Goal: Task Accomplishment & Management: Manage account settings

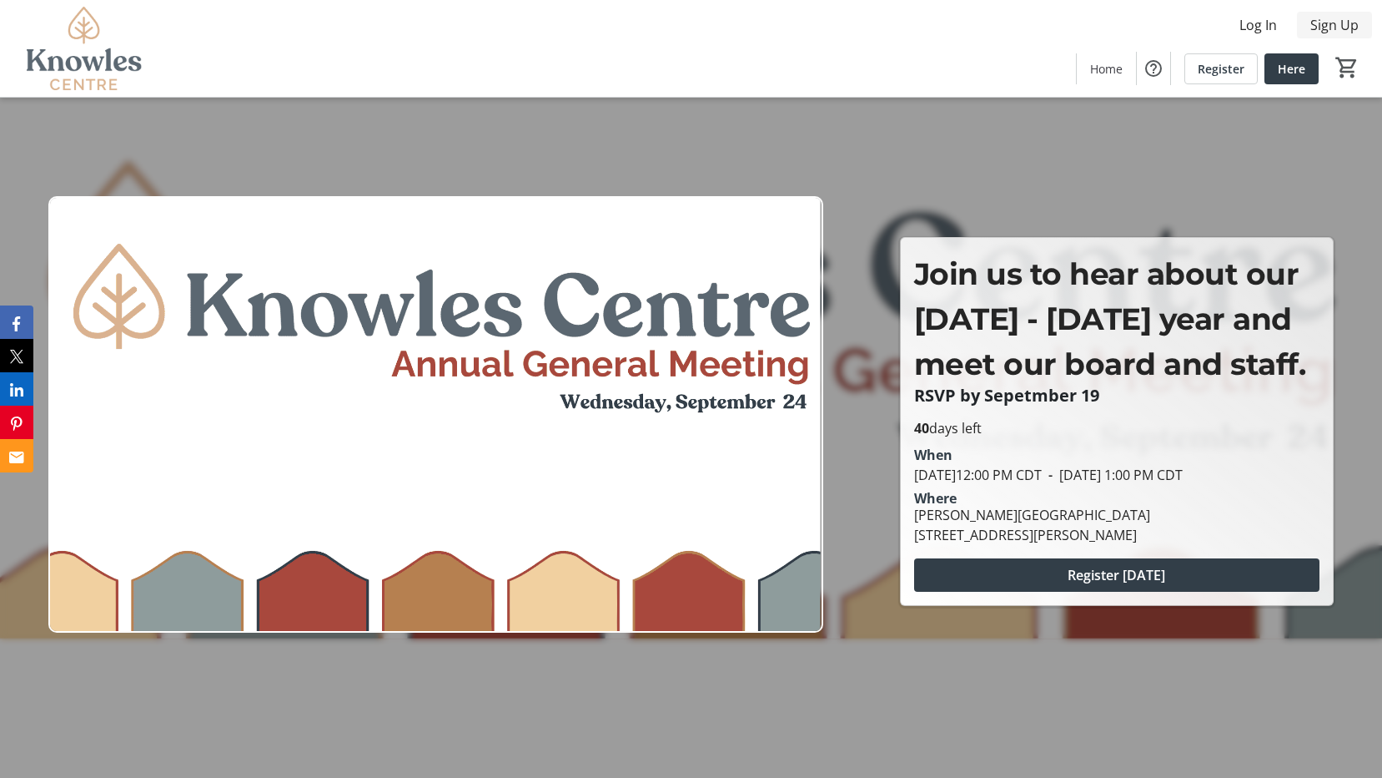
click at [1352, 32] on span "Sign Up" at bounding box center [1335, 25] width 48 height 20
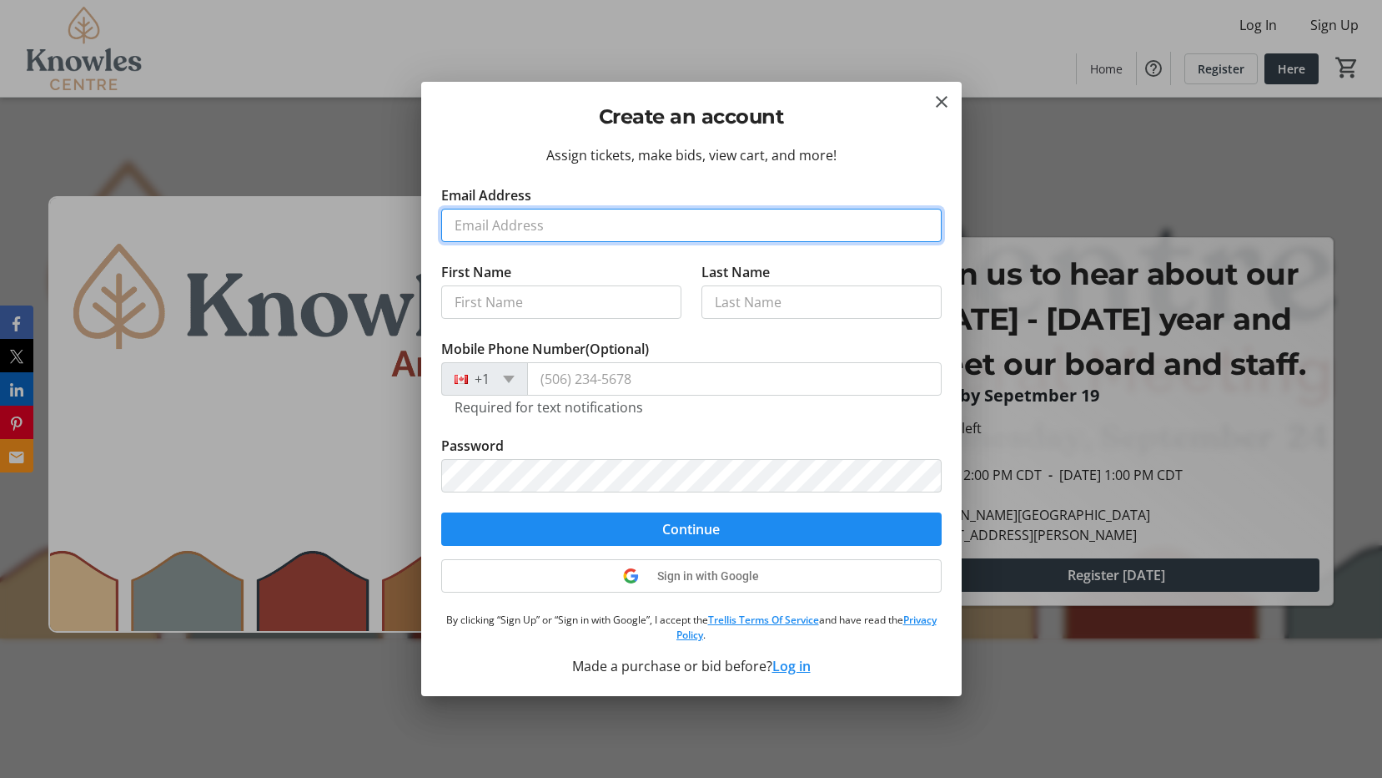
click at [625, 224] on input "Email Address" at bounding box center [691, 225] width 501 height 33
type input "missameliatw@gmail.com"
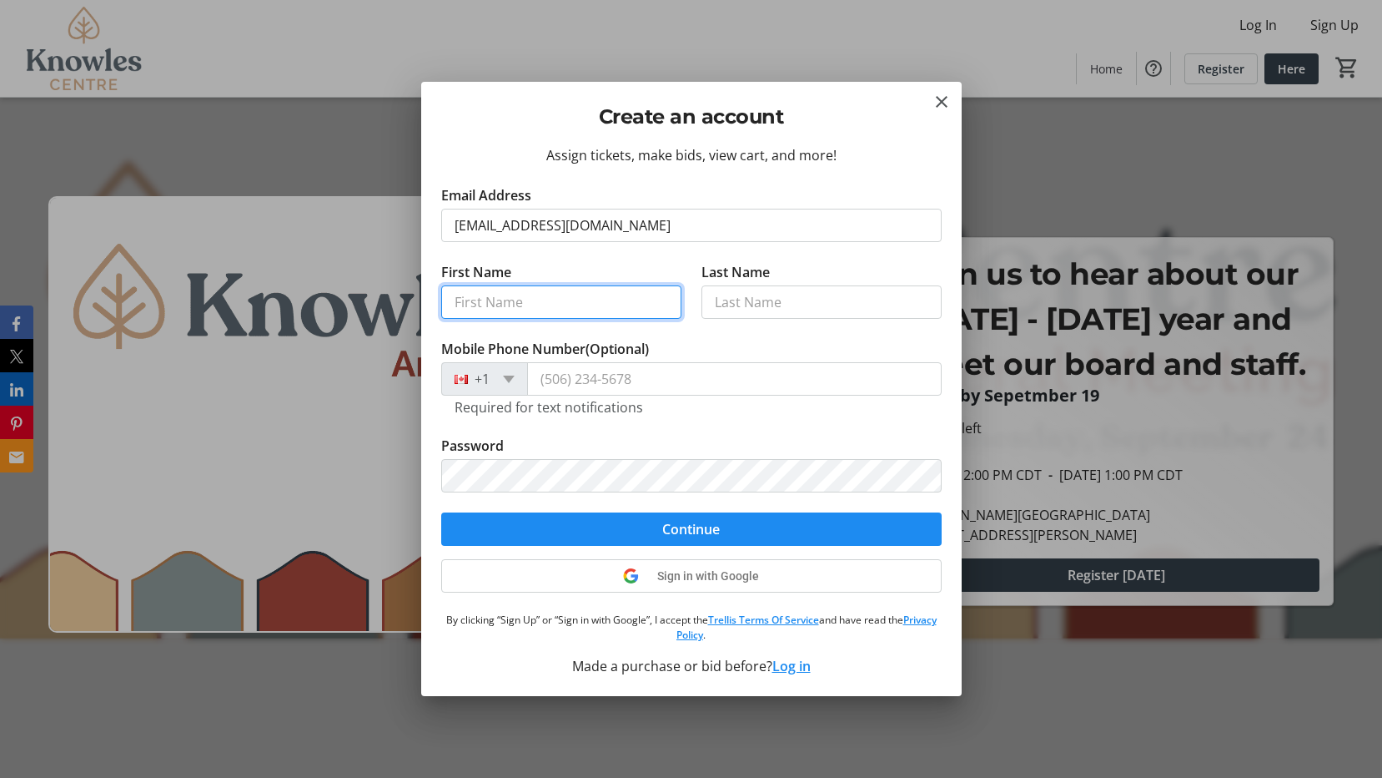
click at [575, 307] on input "First Name" at bounding box center [561, 301] width 240 height 33
type input "[PERSON_NAME]"
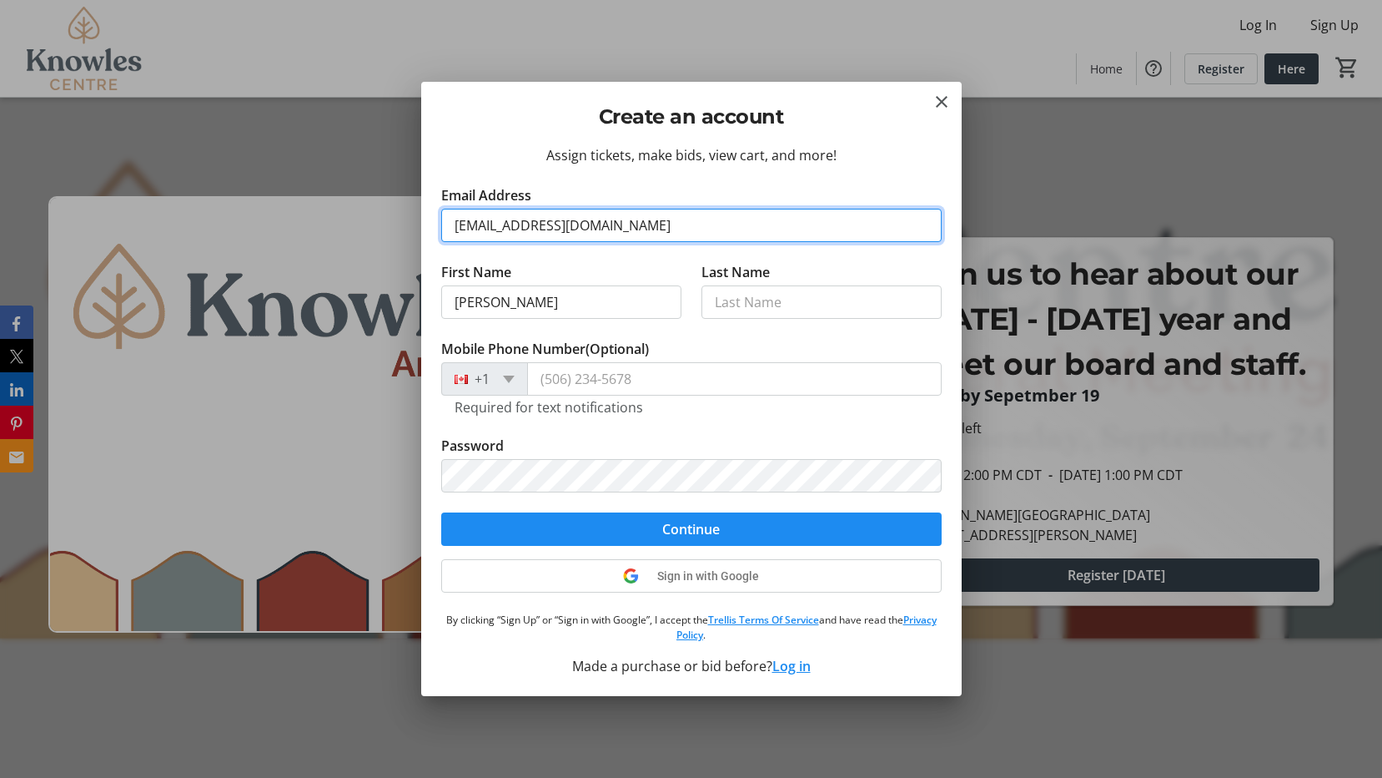
click at [645, 234] on input "missameliatw@gmail.com" at bounding box center [691, 225] width 501 height 33
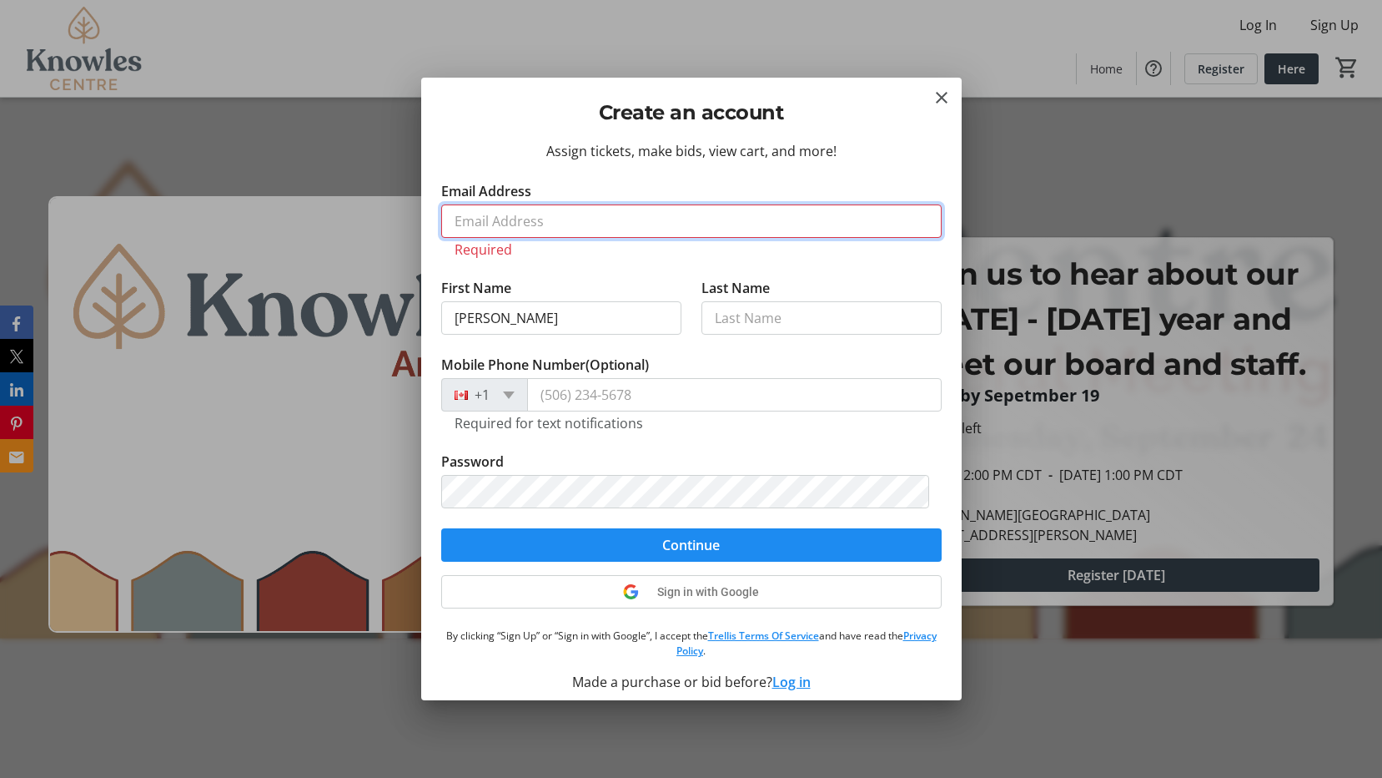
click at [546, 221] on input "Email Address" at bounding box center [691, 220] width 501 height 33
type input "[EMAIL_ADDRESS][DOMAIN_NAME]"
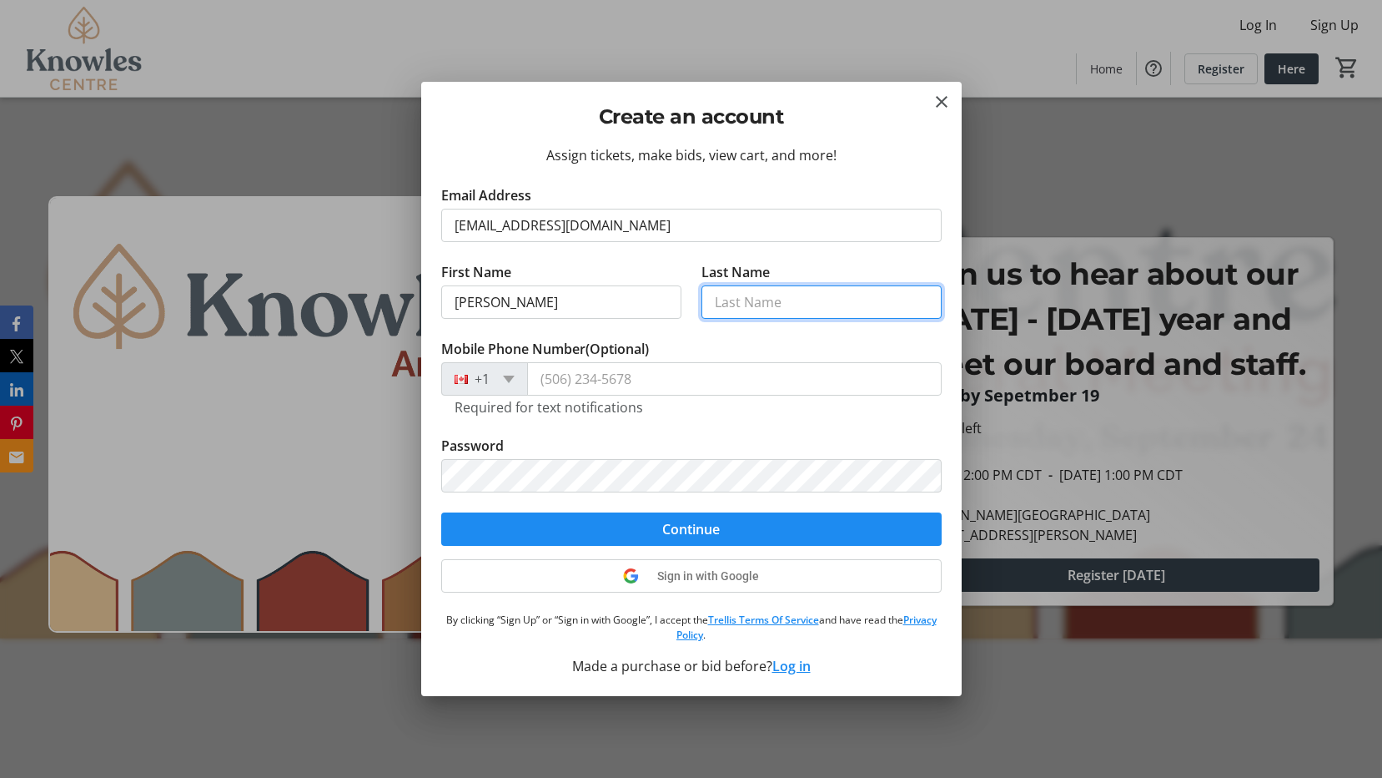
click at [756, 306] on input "Last Name" at bounding box center [822, 301] width 240 height 33
type input "[PERSON_NAME]"
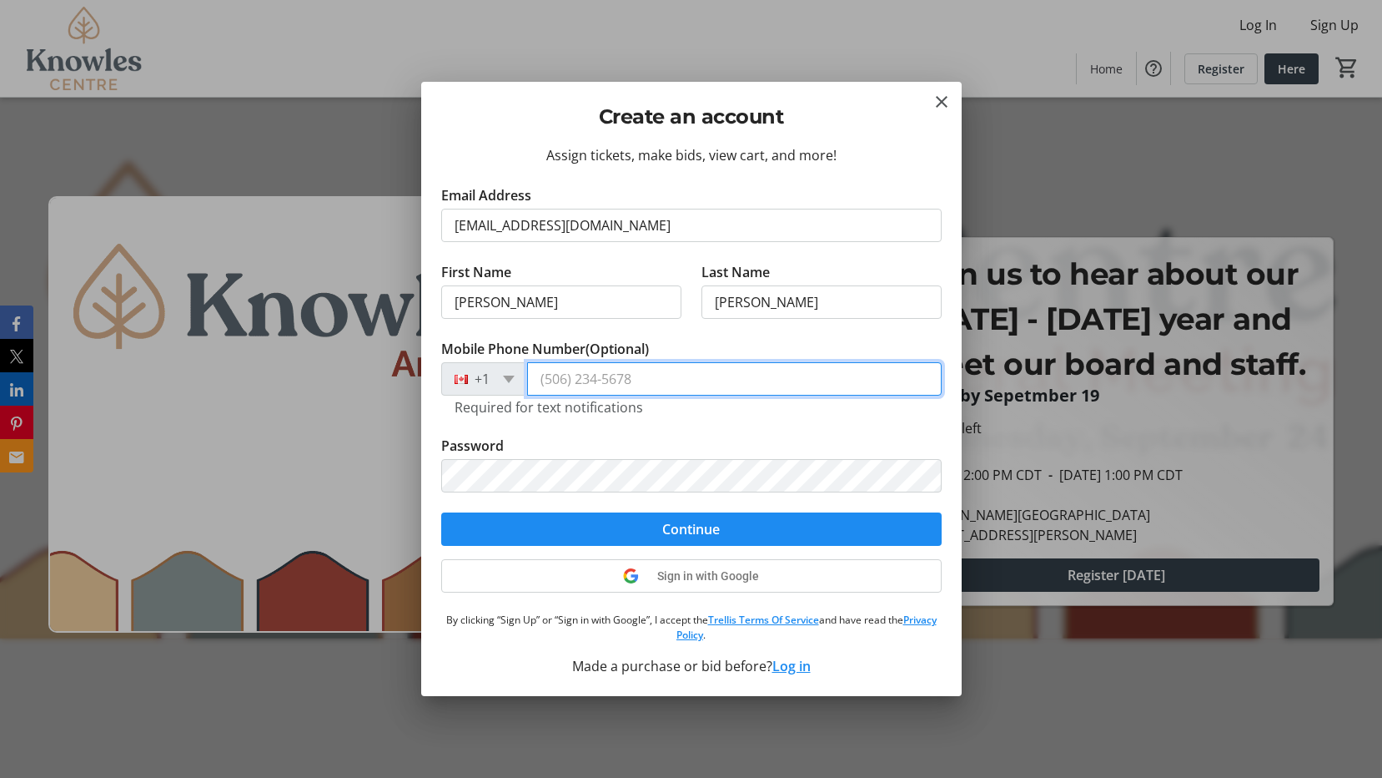
click at [762, 380] on input "Mobile Phone Number (Optional)" at bounding box center [734, 378] width 415 height 33
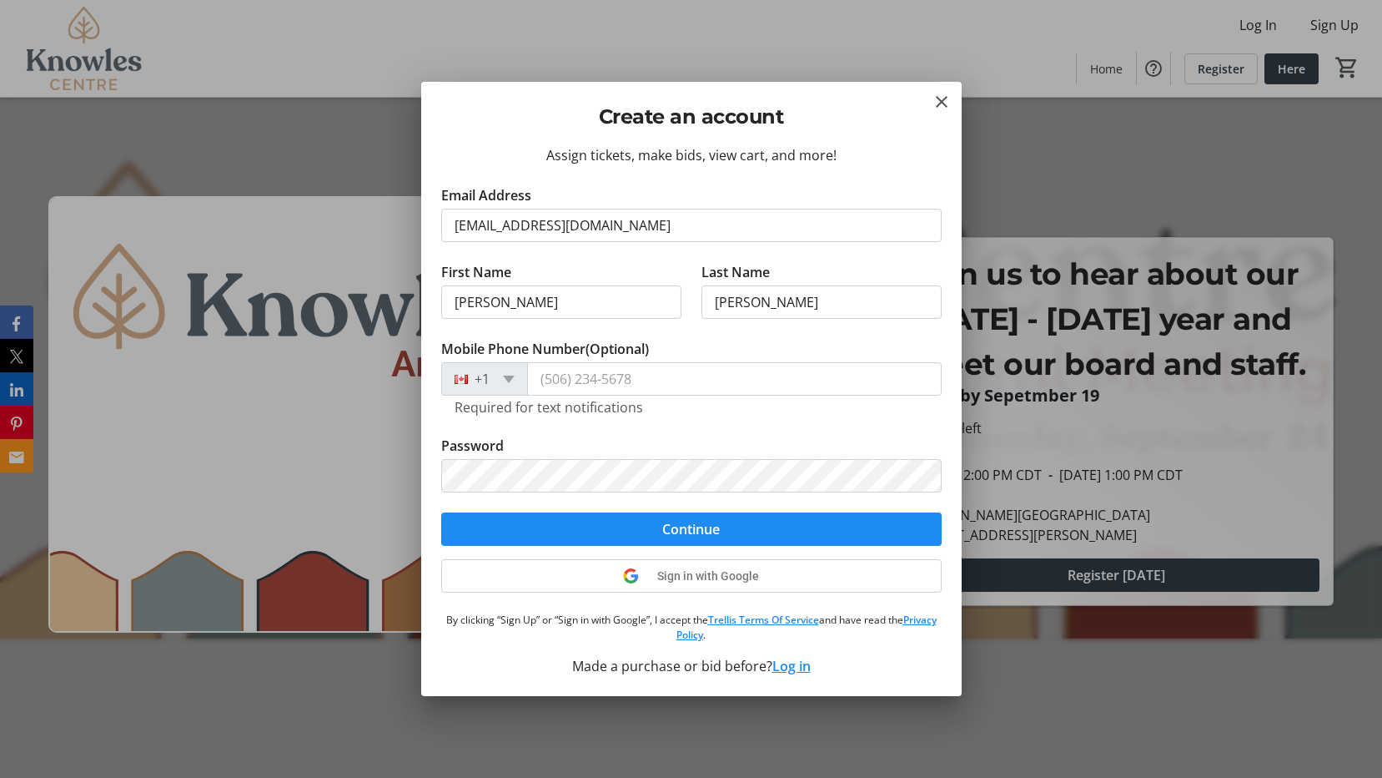
click at [713, 424] on tr-form-field "Mobile Phone Number (Optional) +1 Required for text notifications" at bounding box center [691, 387] width 501 height 97
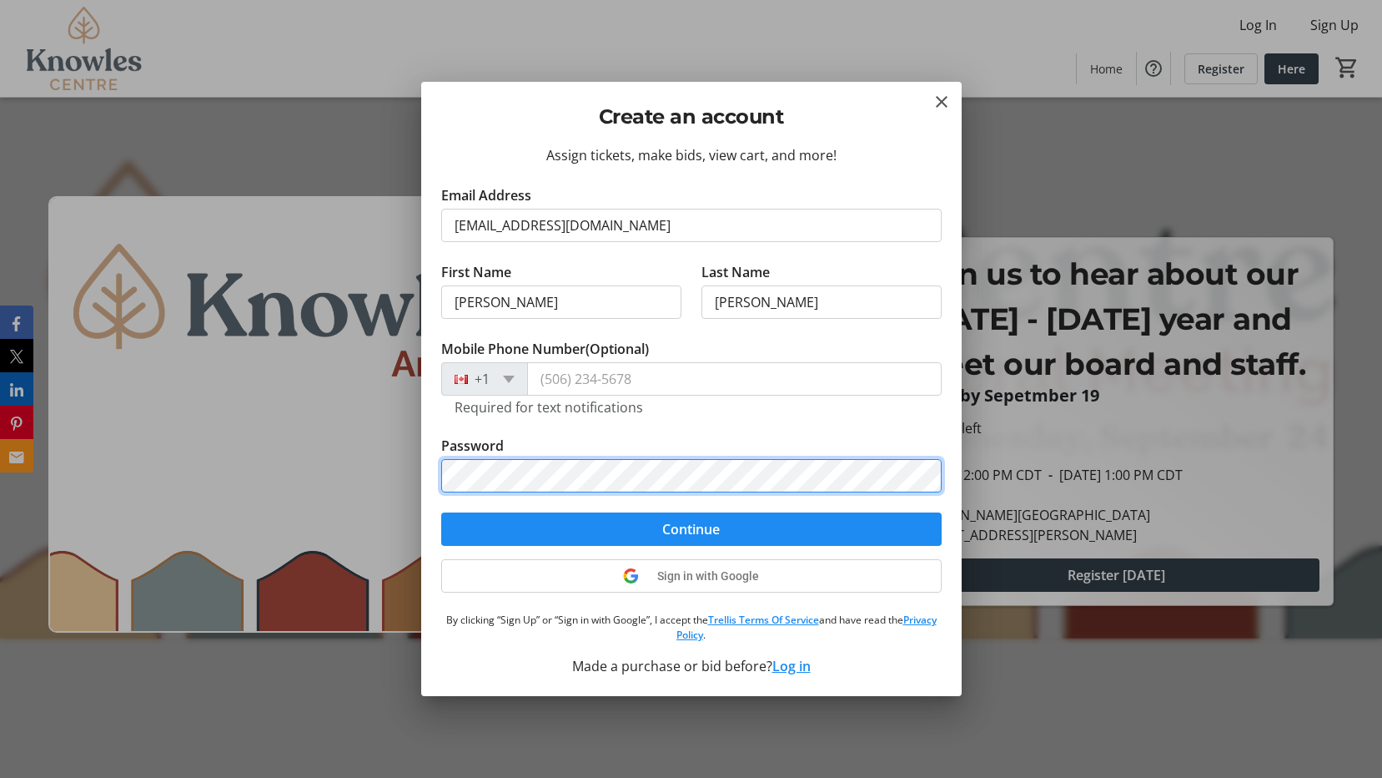
click at [366, 441] on div "Create an account Assign tickets, make bids, view cart, and more! Email Address…" at bounding box center [691, 389] width 1382 height 778
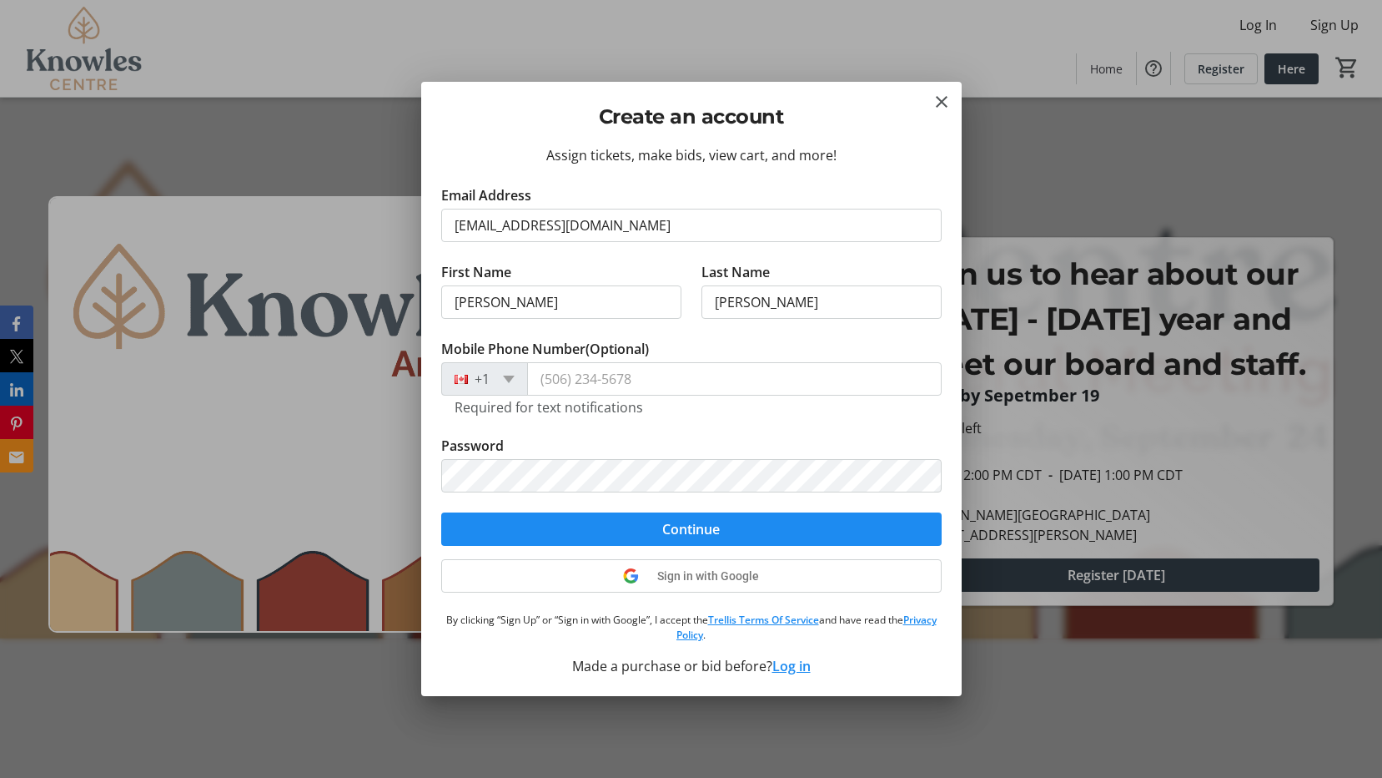
click at [704, 441] on tr-form-field "Password" at bounding box center [691, 474] width 501 height 77
click at [797, 426] on tr-form-field "Mobile Phone Number (Optional) +1 Required for text notifications" at bounding box center [691, 387] width 501 height 97
click at [735, 531] on span "submit" at bounding box center [691, 529] width 501 height 40
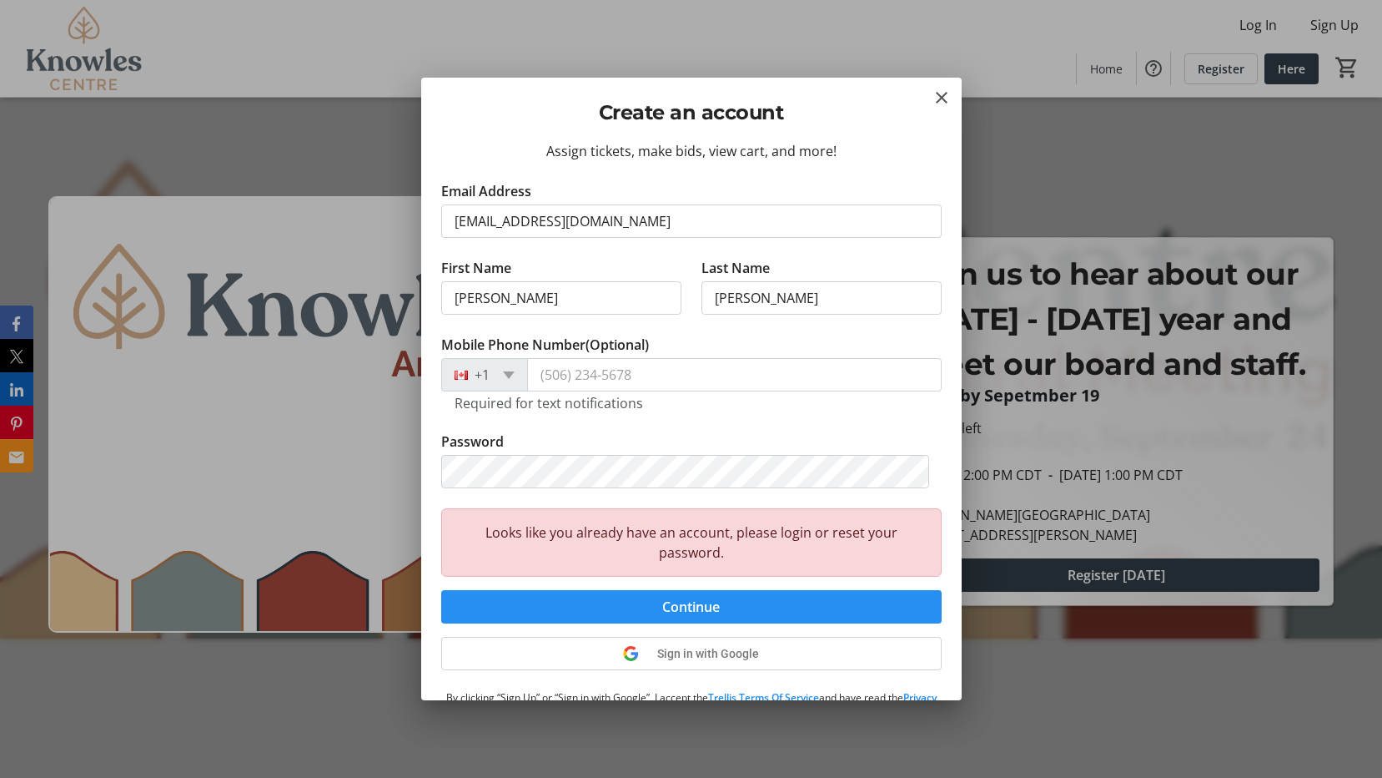
click at [743, 612] on span "submit" at bounding box center [691, 607] width 501 height 40
click at [939, 103] on mat-icon "Close" at bounding box center [942, 98] width 20 height 20
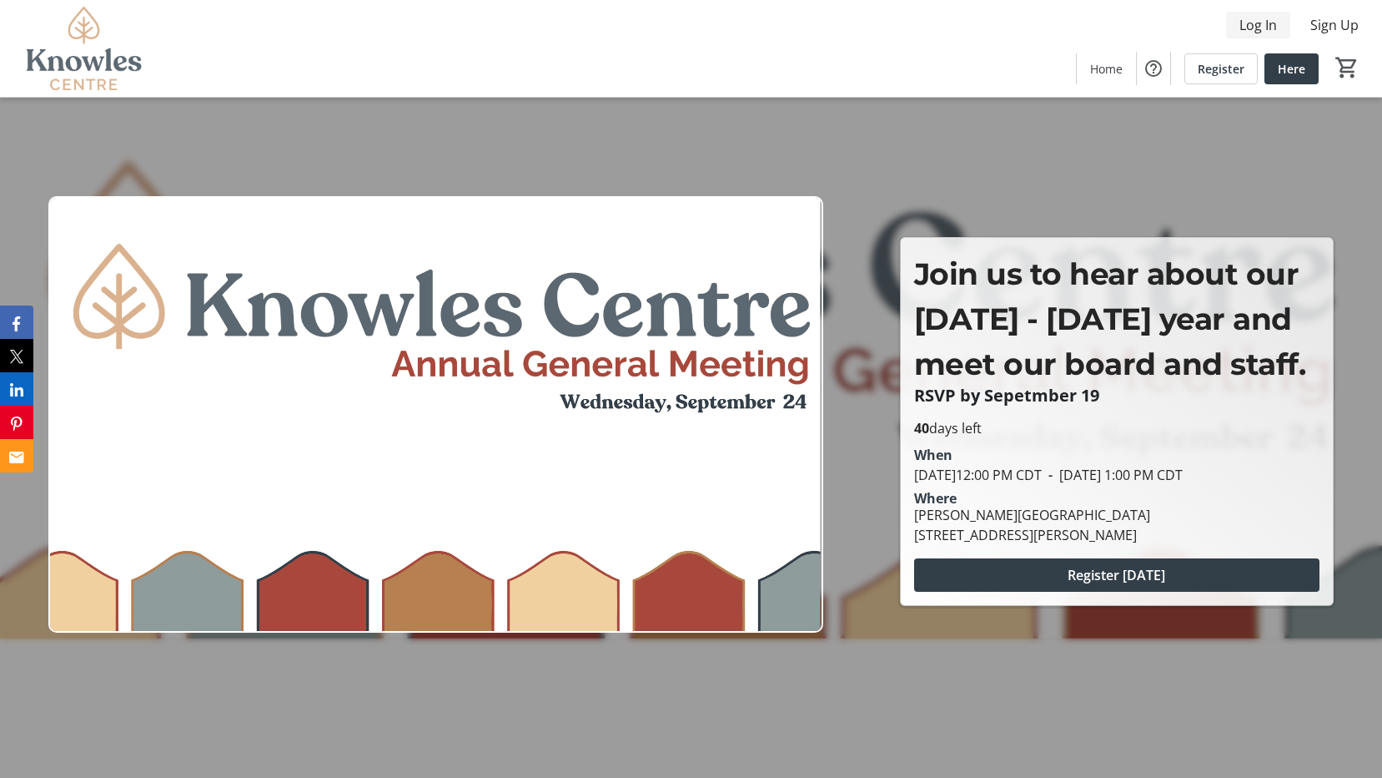
click at [1266, 29] on span "Log In" at bounding box center [1259, 25] width 38 height 20
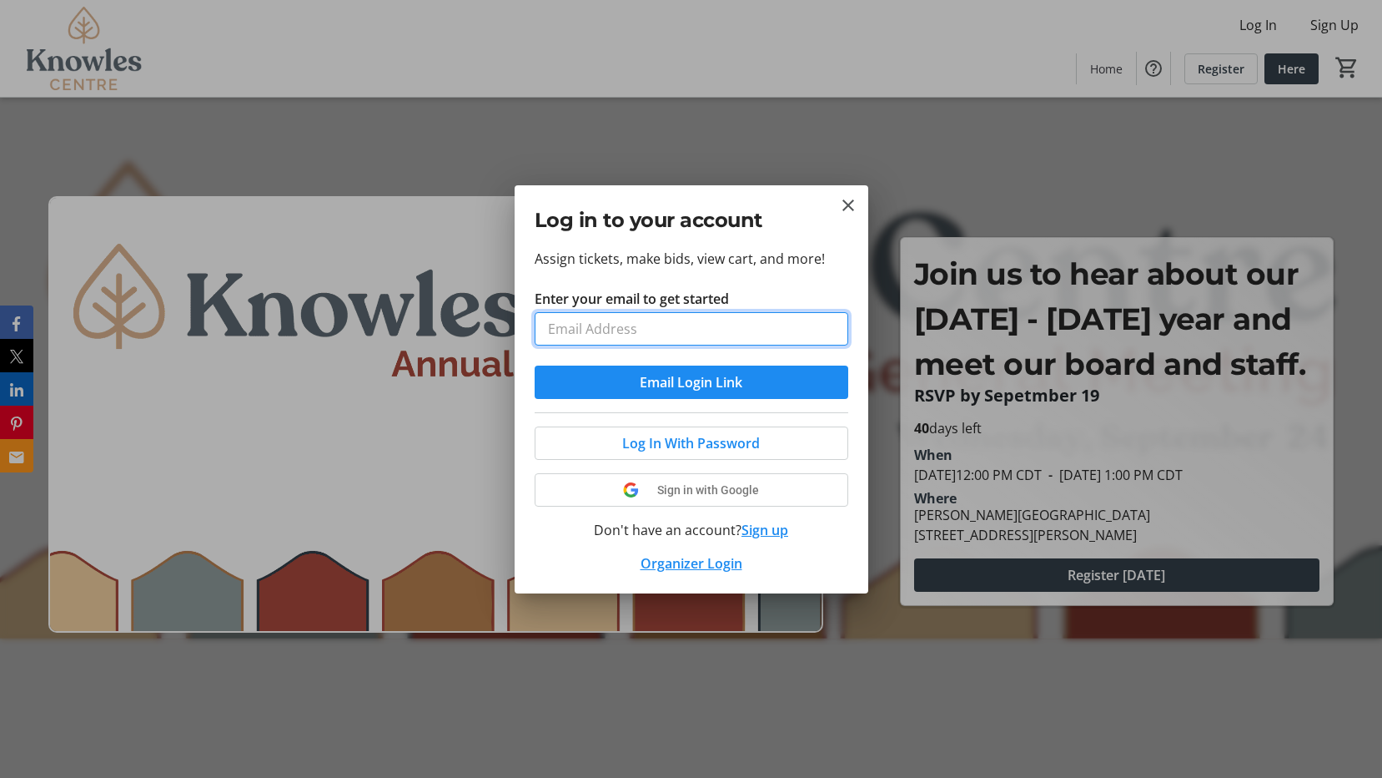
click at [630, 320] on input "Enter your email to get started" at bounding box center [692, 328] width 314 height 33
type input "[EMAIL_ADDRESS][DOMAIN_NAME]"
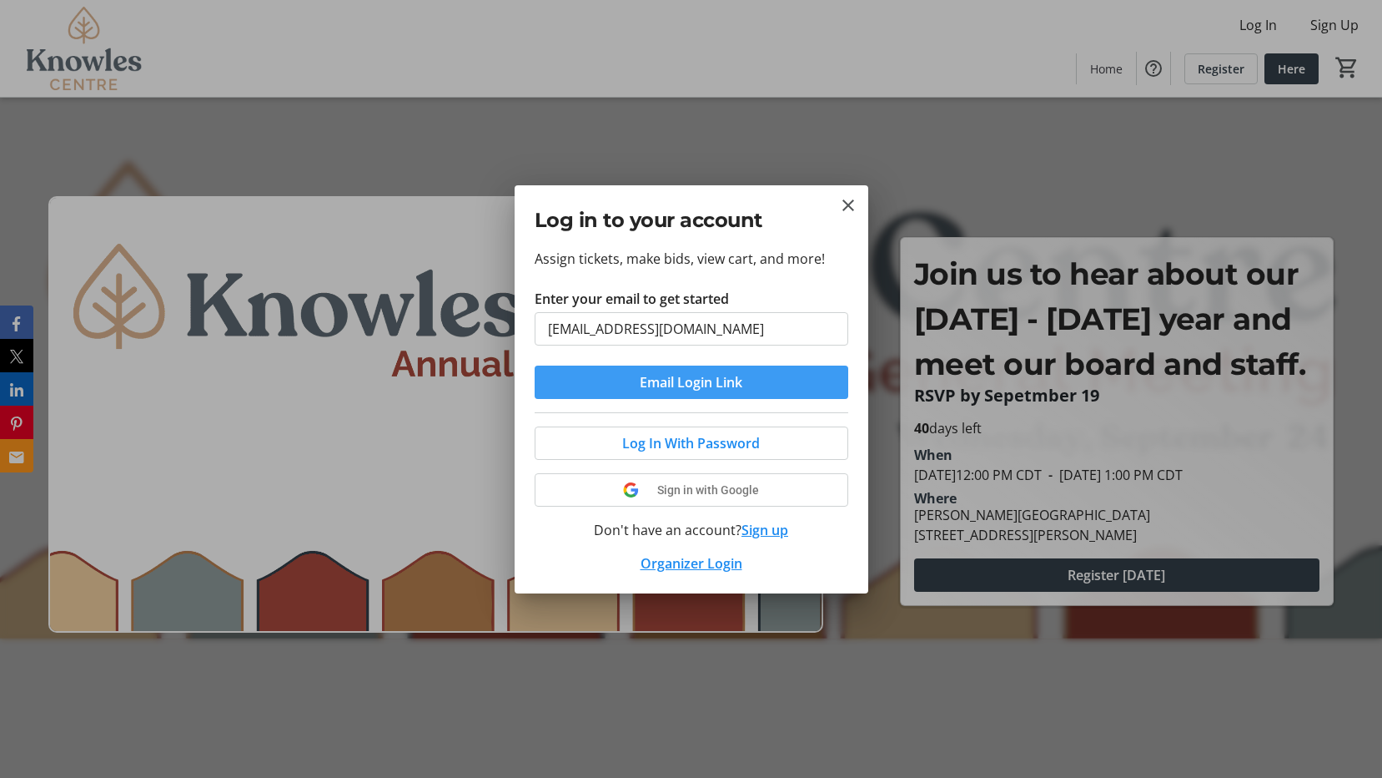
click at [766, 389] on span "submit" at bounding box center [692, 382] width 314 height 40
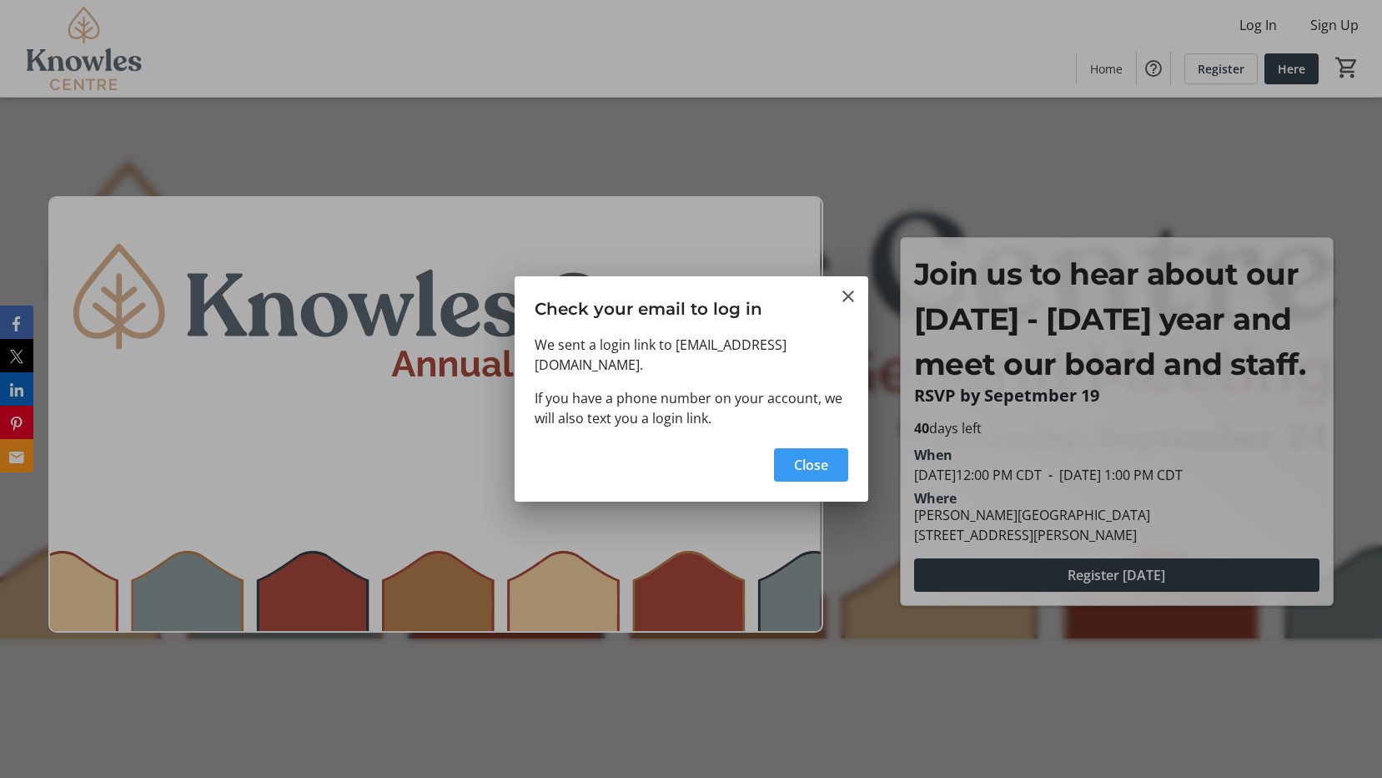
click at [798, 456] on span "Close" at bounding box center [811, 465] width 34 height 20
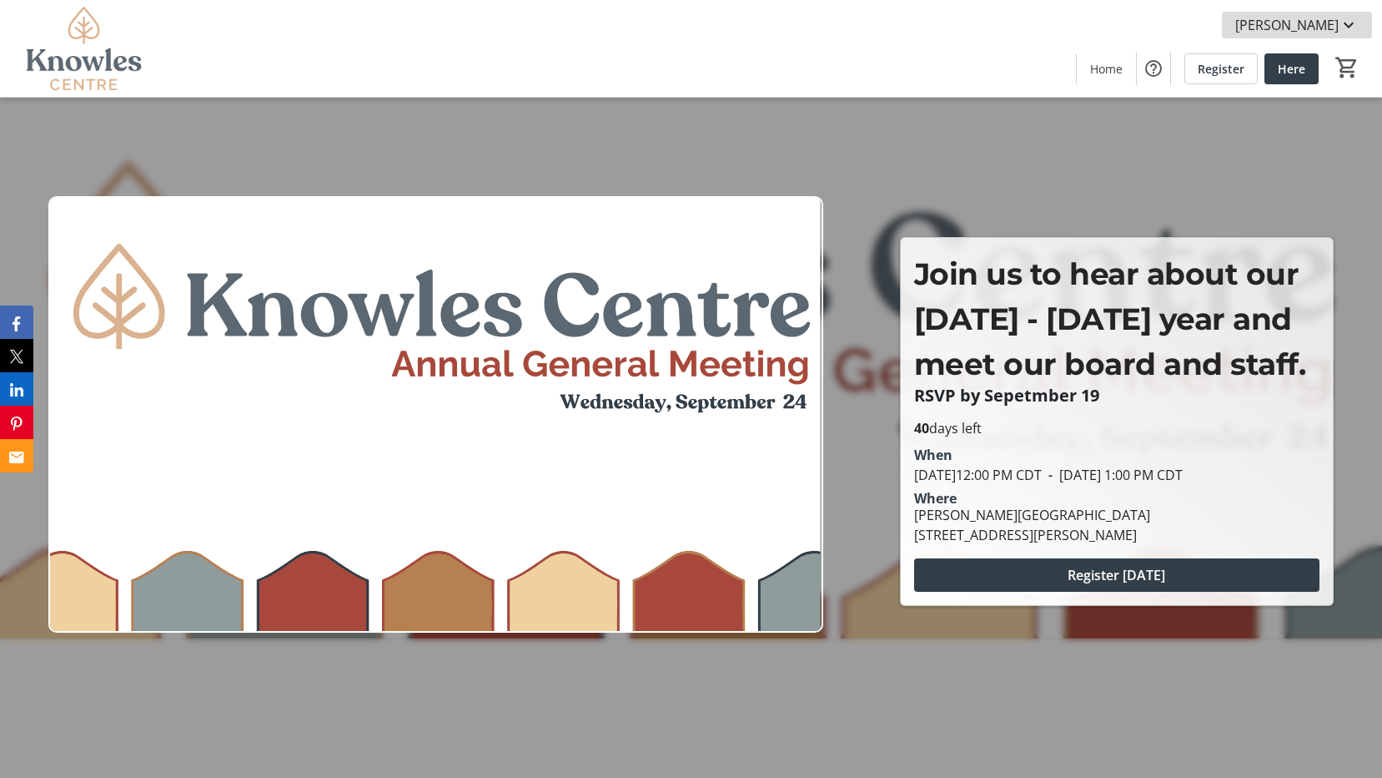
click at [1332, 25] on span "[PERSON_NAME]" at bounding box center [1287, 25] width 103 height 20
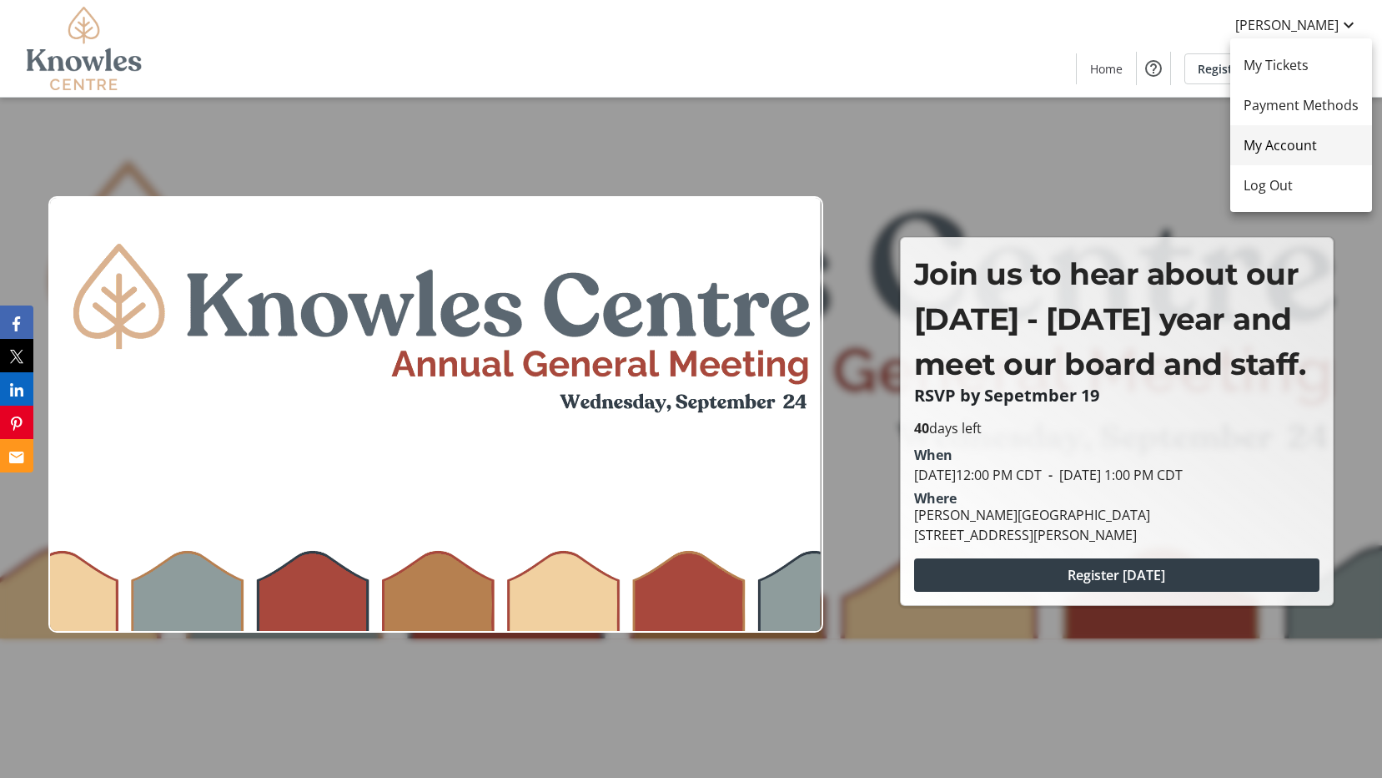
click at [1299, 149] on span "My Account" at bounding box center [1301, 145] width 115 height 20
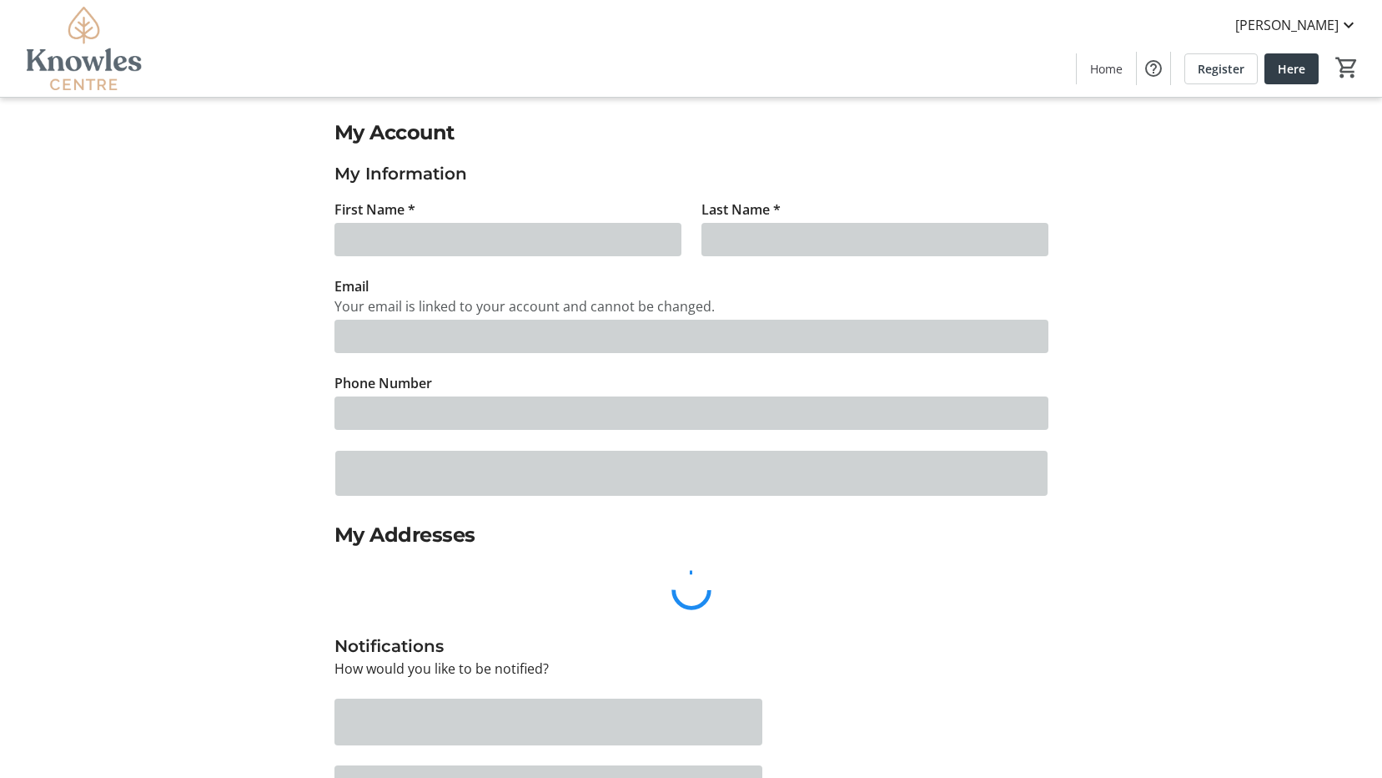
type input "[PERSON_NAME]"
type input "[EMAIL_ADDRESS][DOMAIN_NAME]"
type input "[PHONE_NUMBER]"
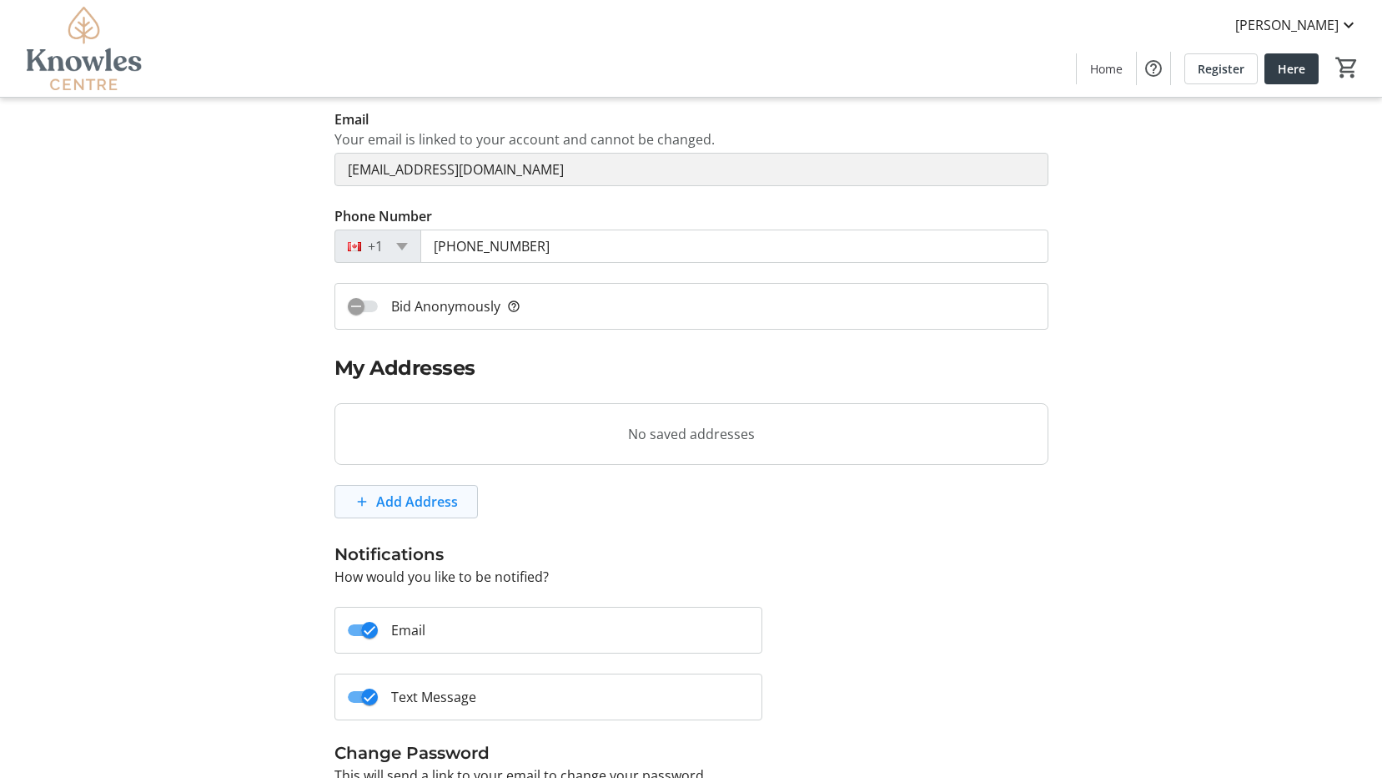
scroll to position [295, 0]
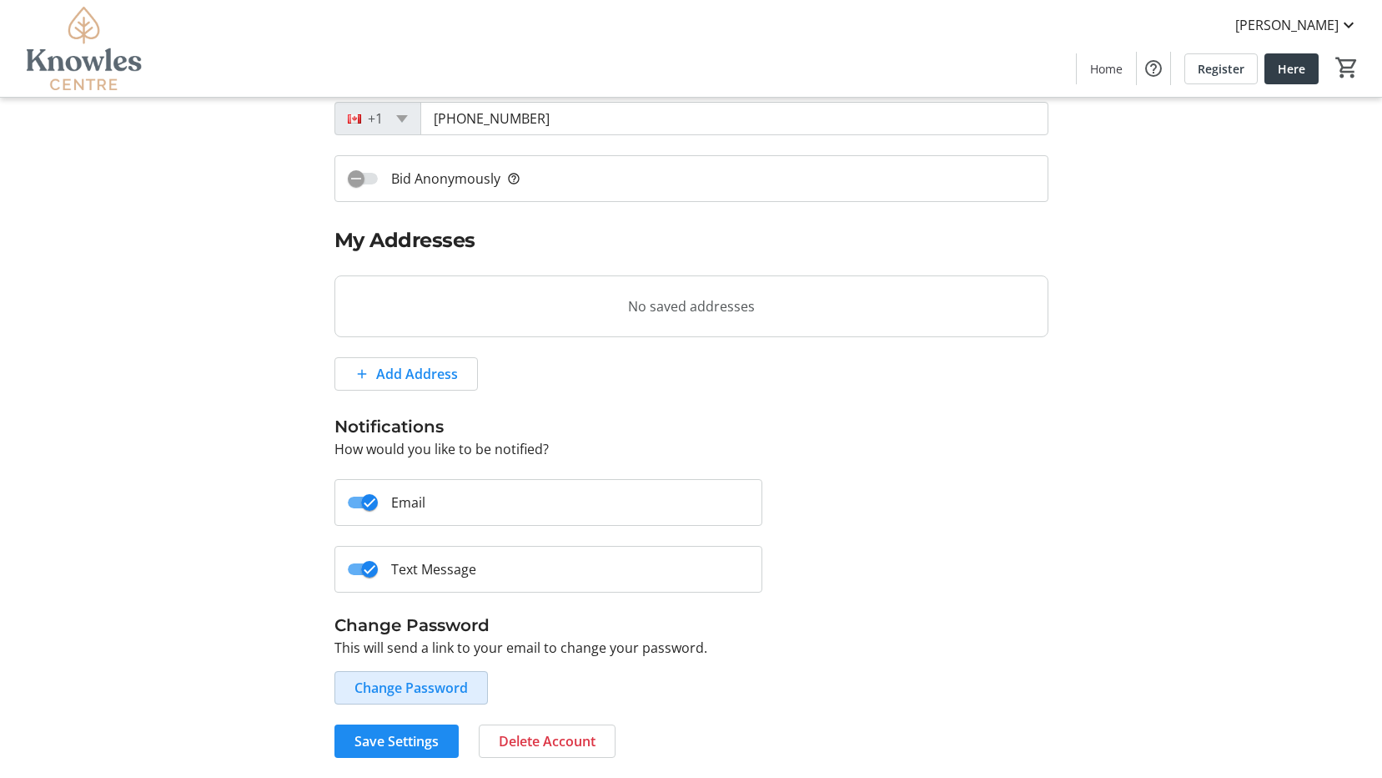
click at [453, 681] on span "Change Password" at bounding box center [411, 687] width 113 height 20
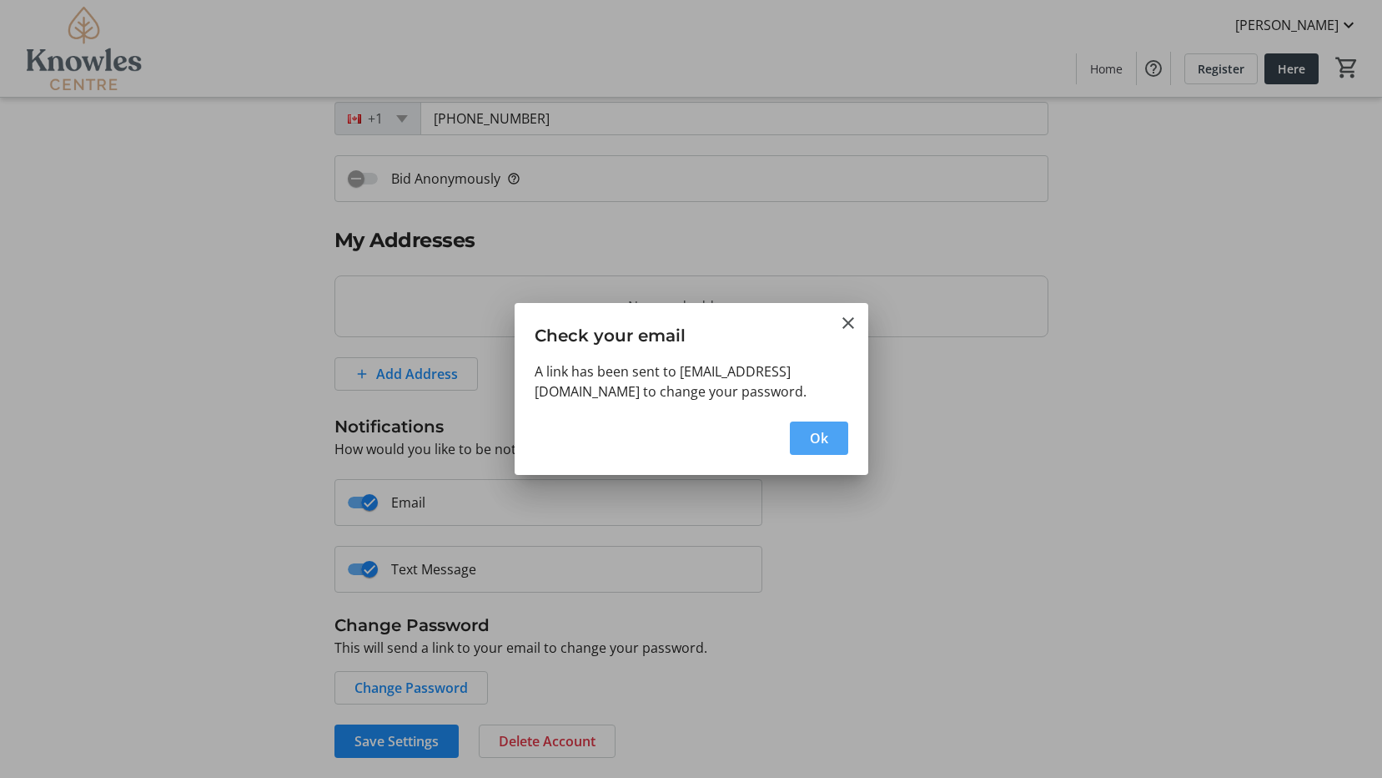
click at [820, 448] on span "Ok" at bounding box center [819, 438] width 18 height 20
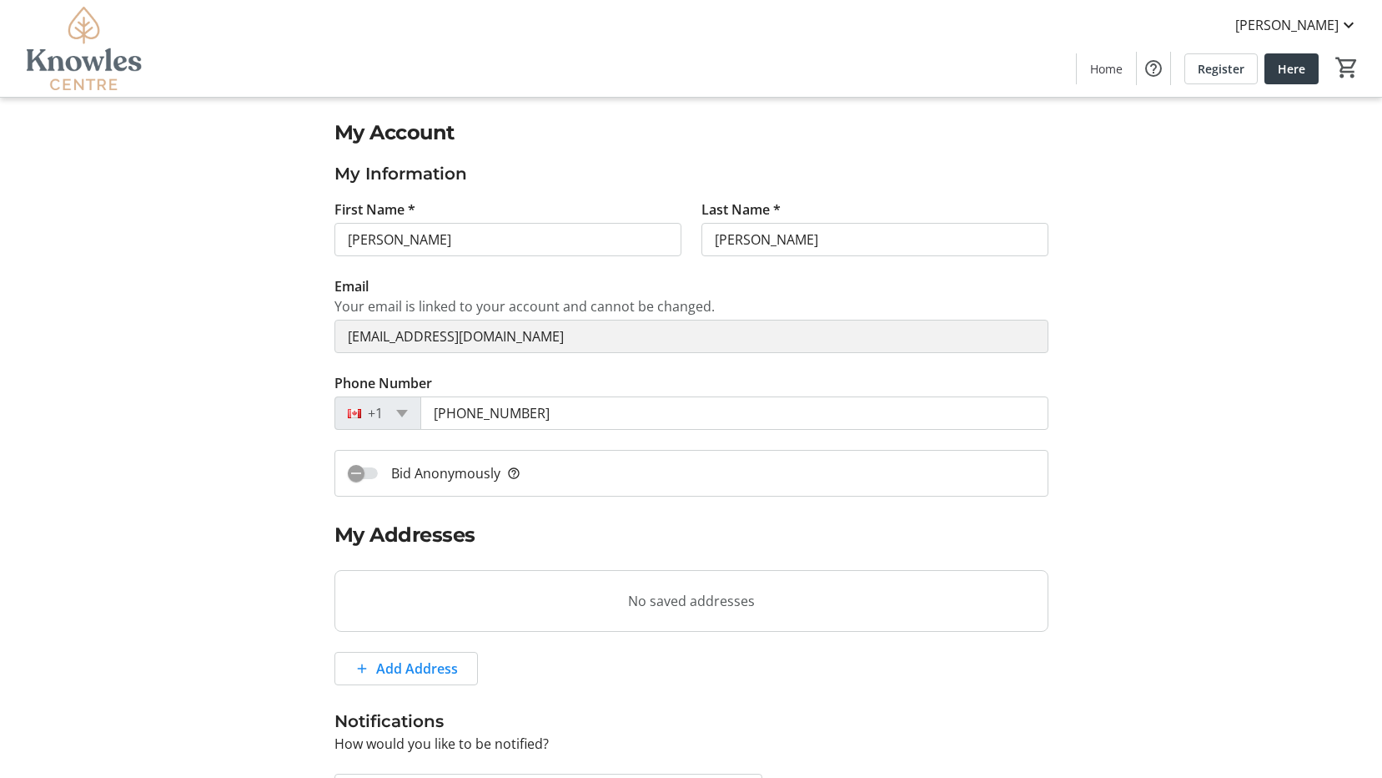
scroll to position [295, 0]
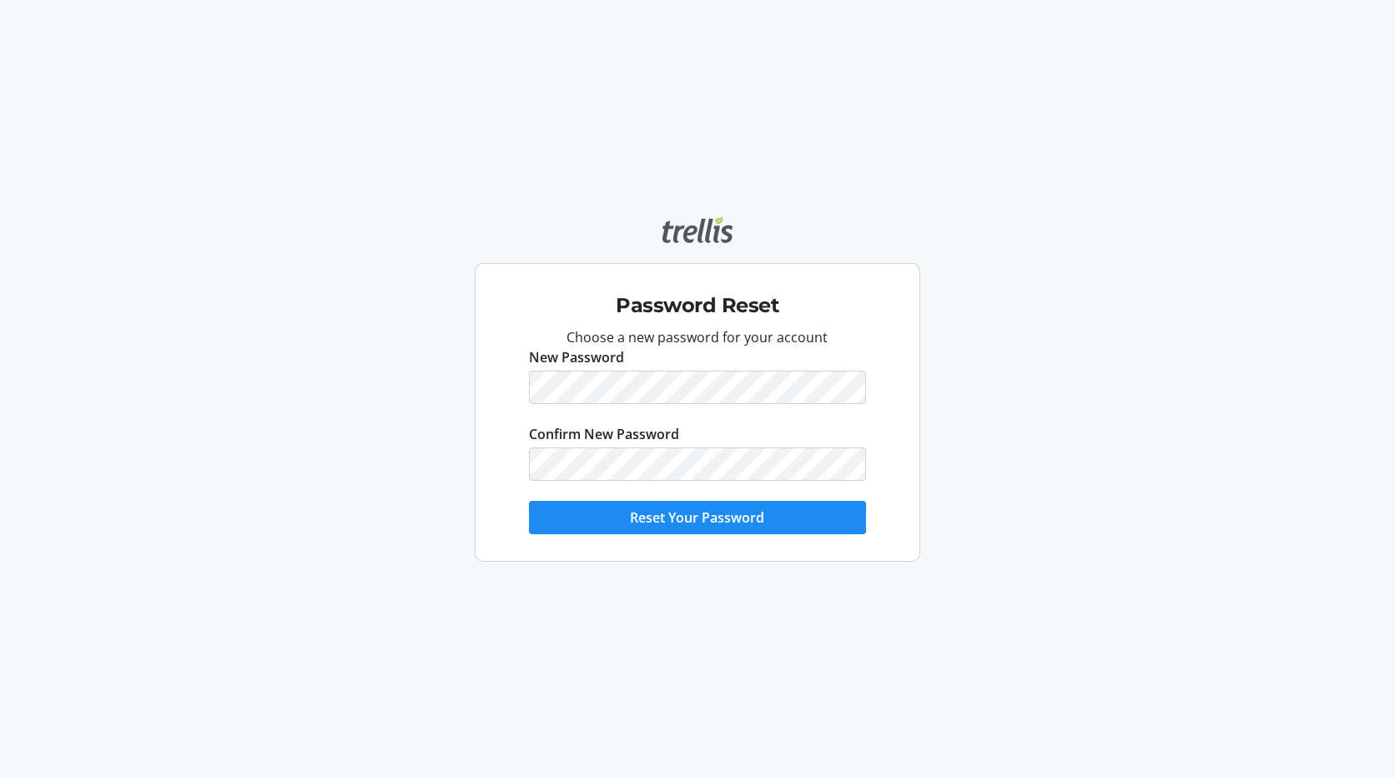
click at [787, 385] on html "Password Reset Choose a new password for your account New Password Confirm New …" at bounding box center [697, 389] width 1395 height 778
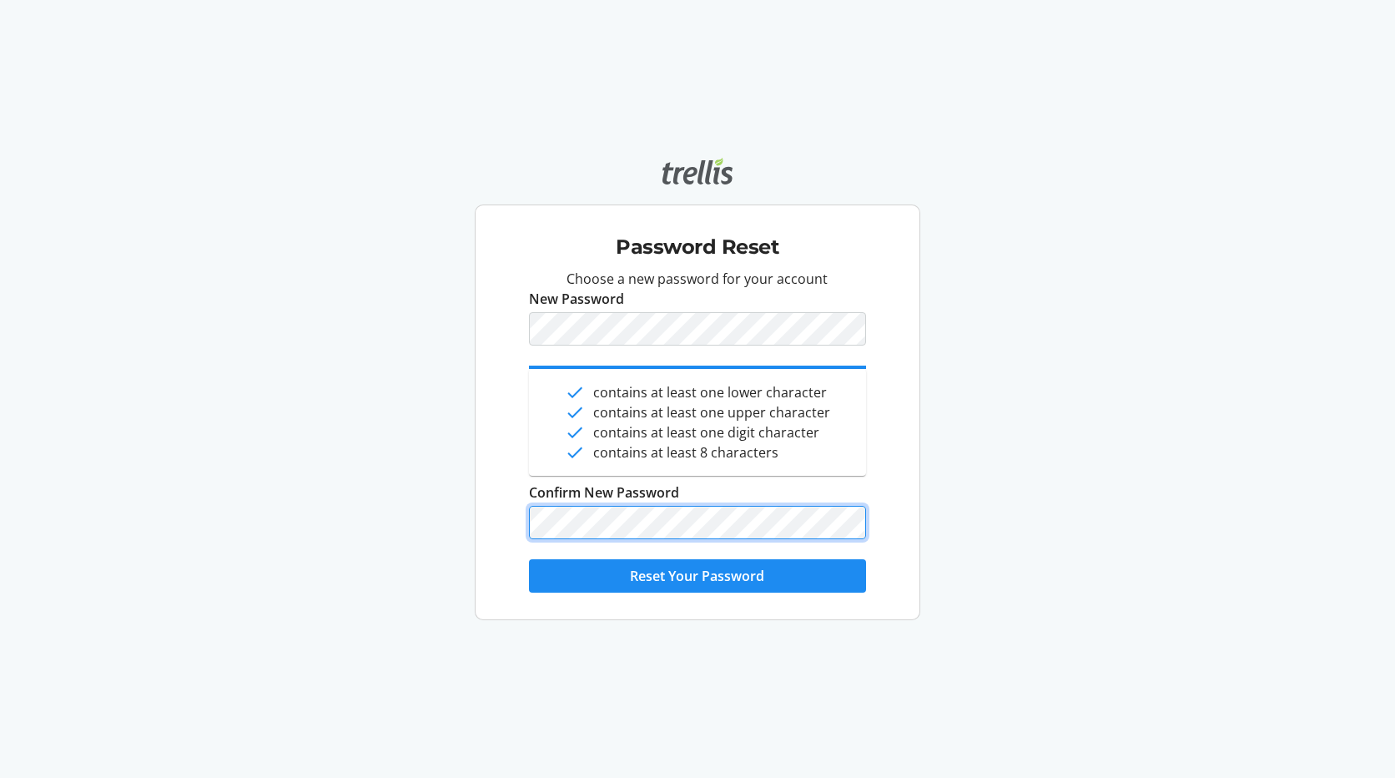
click at [529, 559] on button "Reset Your Password" at bounding box center [697, 575] width 336 height 33
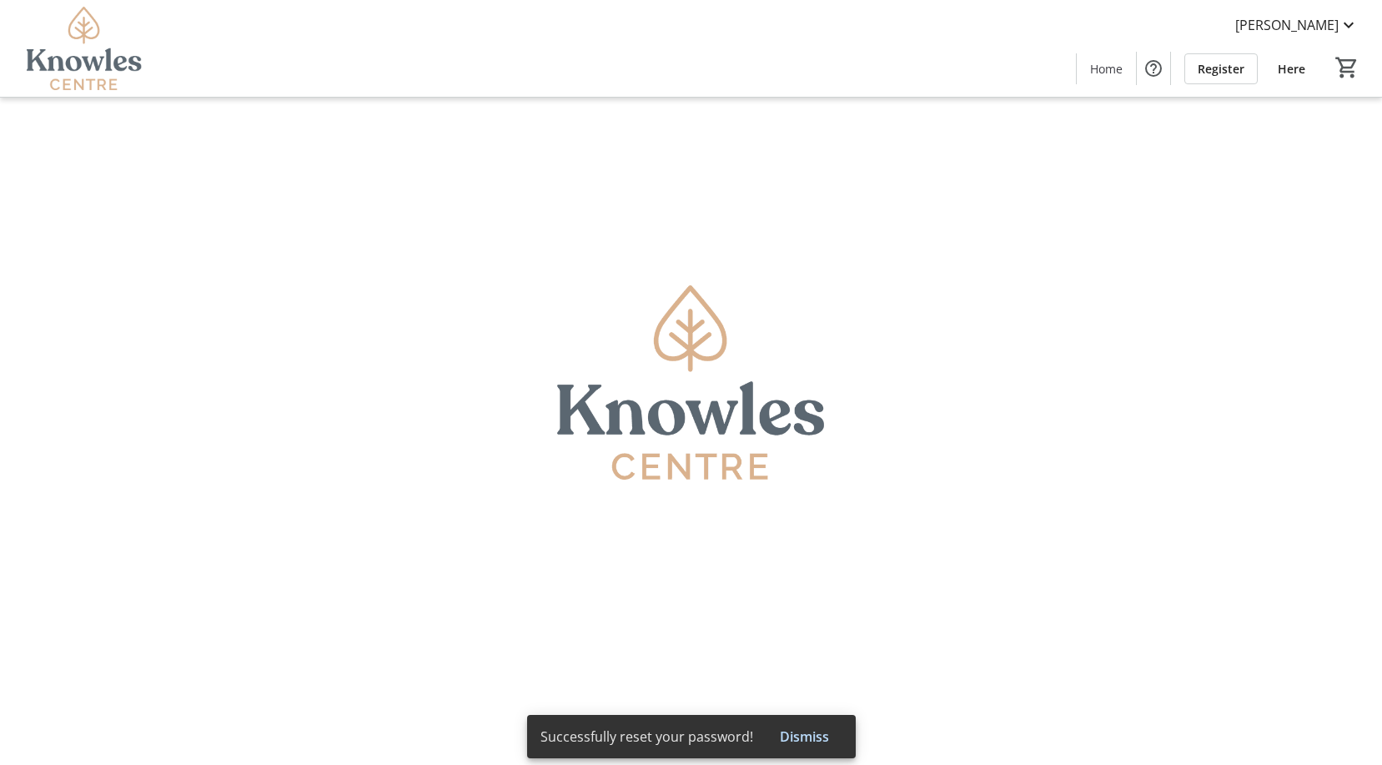
type input "[PERSON_NAME]"
type input "[EMAIL_ADDRESS][DOMAIN_NAME]"
type input "[PHONE_NUMBER]"
